Goal: Navigation & Orientation: Find specific page/section

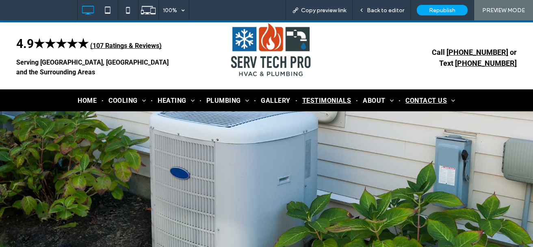
click at [322, 102] on span "Testimonials" at bounding box center [326, 101] width 49 height 8
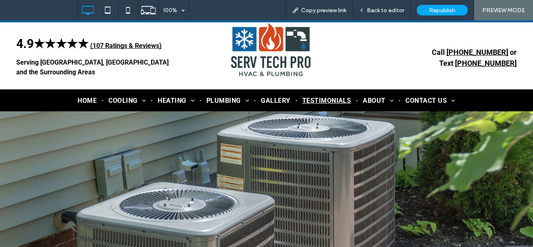
click at [317, 99] on span "Testimonials" at bounding box center [326, 101] width 49 height 8
click at [383, 13] on span "Back to editor" at bounding box center [385, 10] width 37 height 7
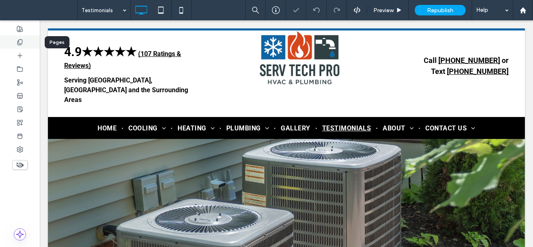
click at [16, 37] on div at bounding box center [20, 41] width 40 height 13
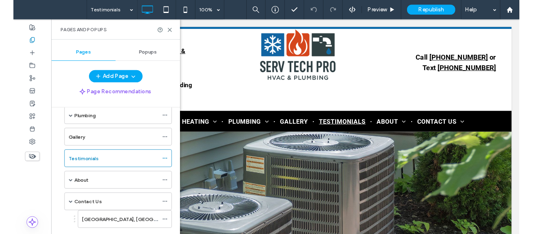
scroll to position [85, 0]
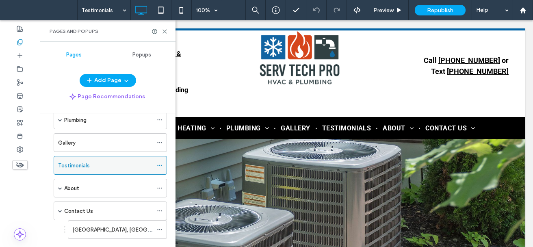
click at [160, 166] on icon at bounding box center [160, 166] width 6 height 6
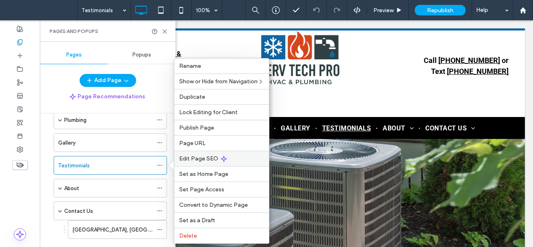
click at [221, 158] on icon at bounding box center [224, 159] width 7 height 7
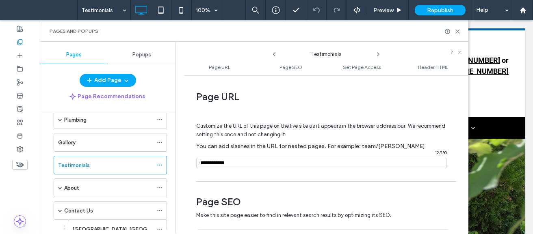
scroll to position [225, 0]
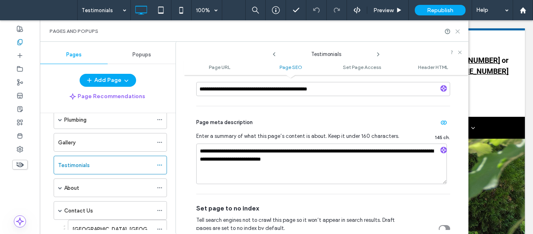
drag, startPoint x: 459, startPoint y: 34, endPoint x: 359, endPoint y: 20, distance: 101.0
click at [459, 34] on icon at bounding box center [458, 31] width 6 height 6
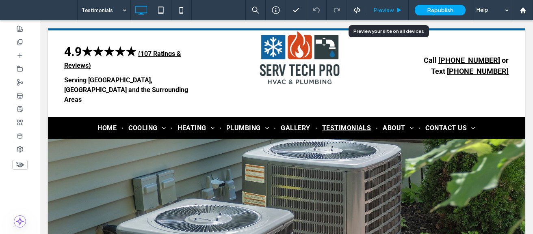
click at [385, 10] on span "Preview" at bounding box center [383, 10] width 20 height 7
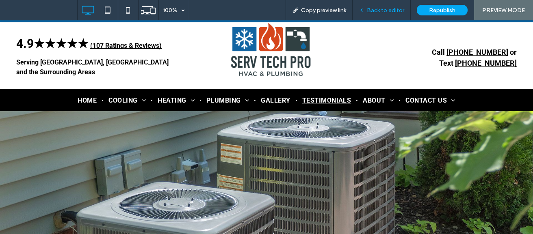
click at [375, 11] on span "Back to editor" at bounding box center [385, 10] width 37 height 7
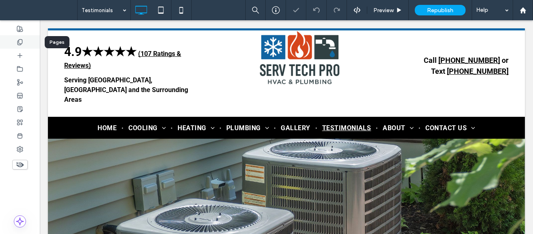
click at [21, 44] on use at bounding box center [19, 41] width 4 height 5
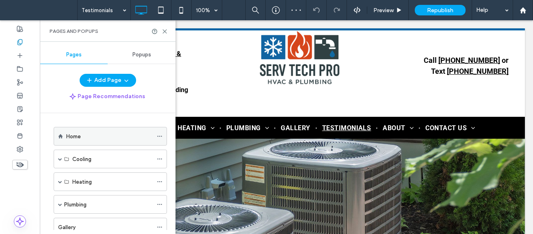
click at [162, 137] on icon at bounding box center [160, 137] width 6 height 6
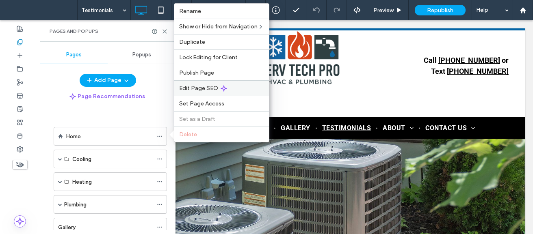
click at [216, 88] on span "Edit Page SEO" at bounding box center [198, 88] width 39 height 7
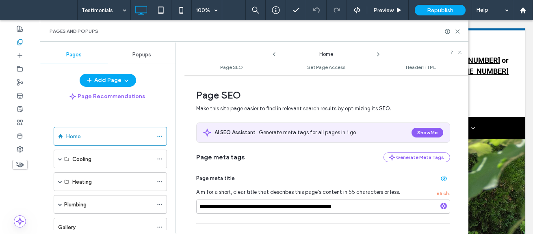
click at [377, 54] on icon at bounding box center [378, 54] width 7 height 7
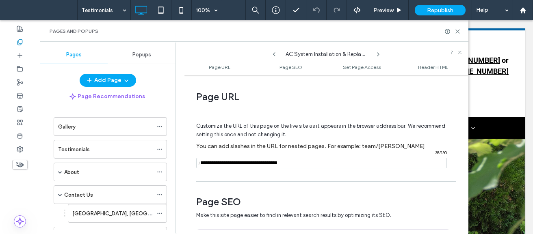
scroll to position [130, 0]
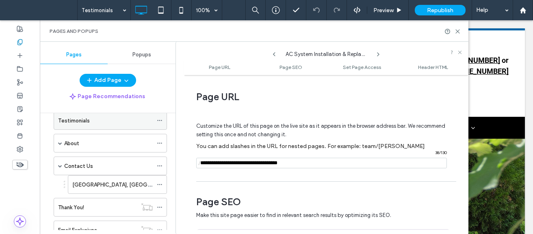
click at [127, 127] on div "Testimonials" at bounding box center [105, 121] width 95 height 18
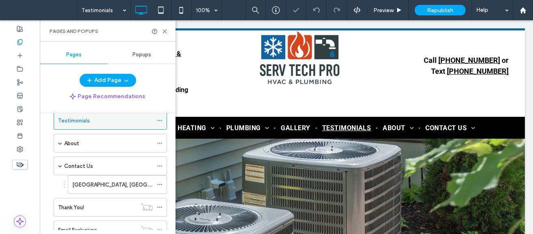
scroll to position [0, 0]
click at [158, 122] on icon at bounding box center [160, 121] width 6 height 6
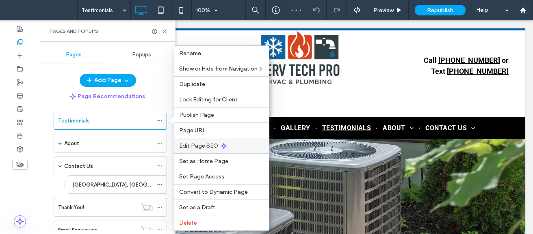
click at [197, 146] on span "Edit Page SEO" at bounding box center [198, 146] width 39 height 7
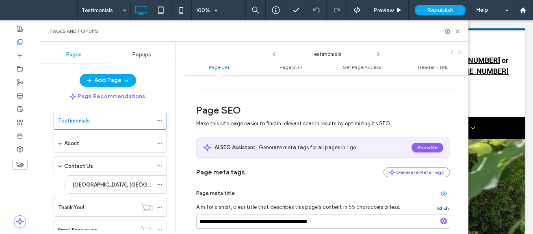
scroll to position [114, 0]
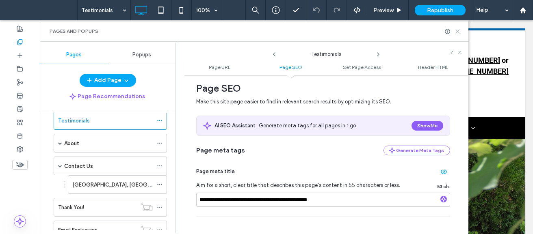
drag, startPoint x: 457, startPoint y: 33, endPoint x: 416, endPoint y: 14, distance: 45.6
click at [457, 33] on icon at bounding box center [458, 31] width 6 height 6
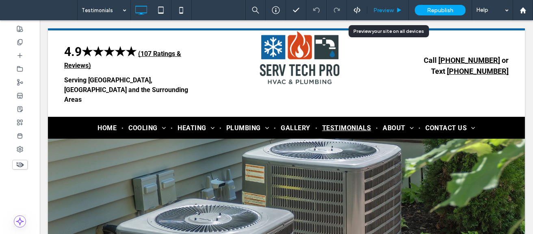
click at [385, 9] on span "Preview" at bounding box center [383, 10] width 20 height 7
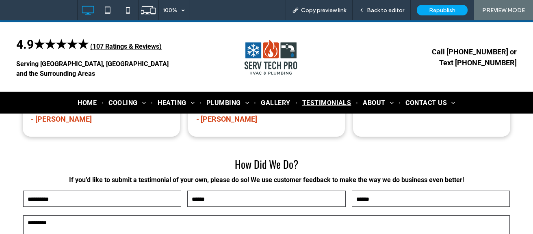
scroll to position [813, 0]
